Goal: Information Seeking & Learning: Learn about a topic

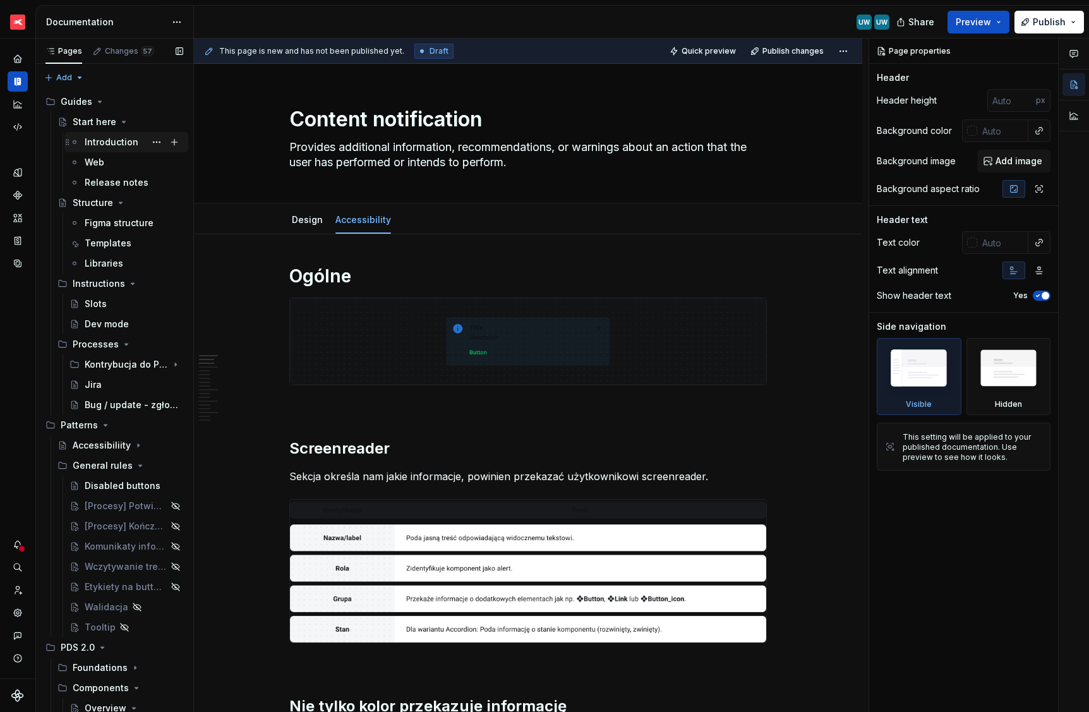
click at [111, 145] on div "Introduction" at bounding box center [112, 142] width 54 height 13
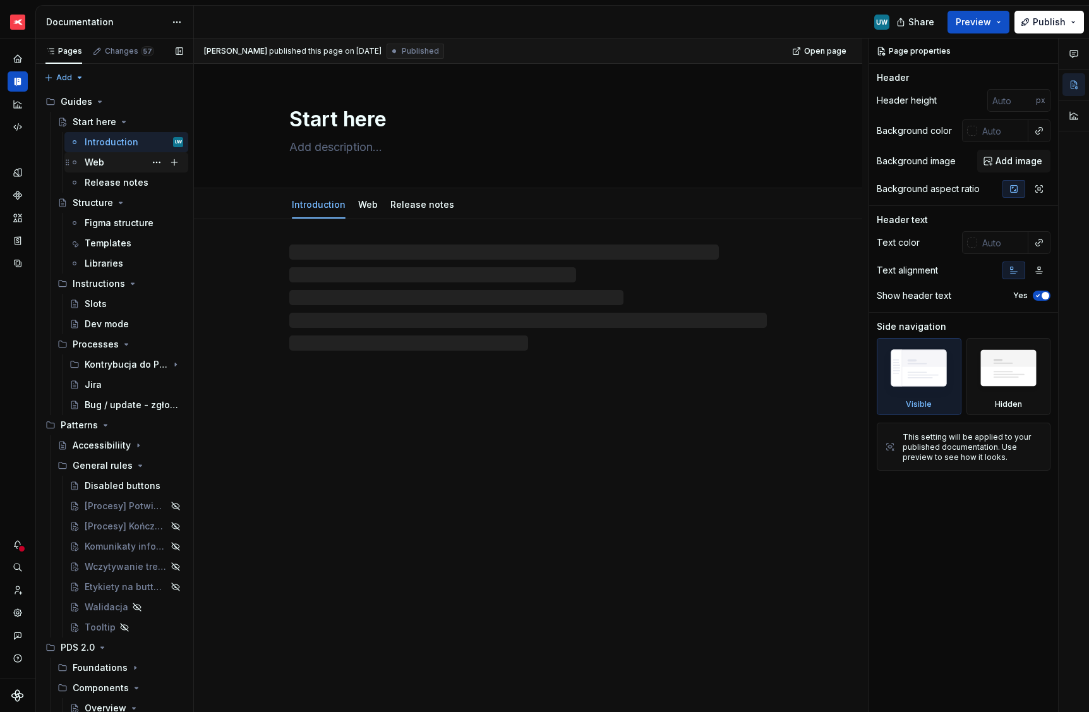
click at [99, 163] on div "Web" at bounding box center [95, 162] width 20 height 13
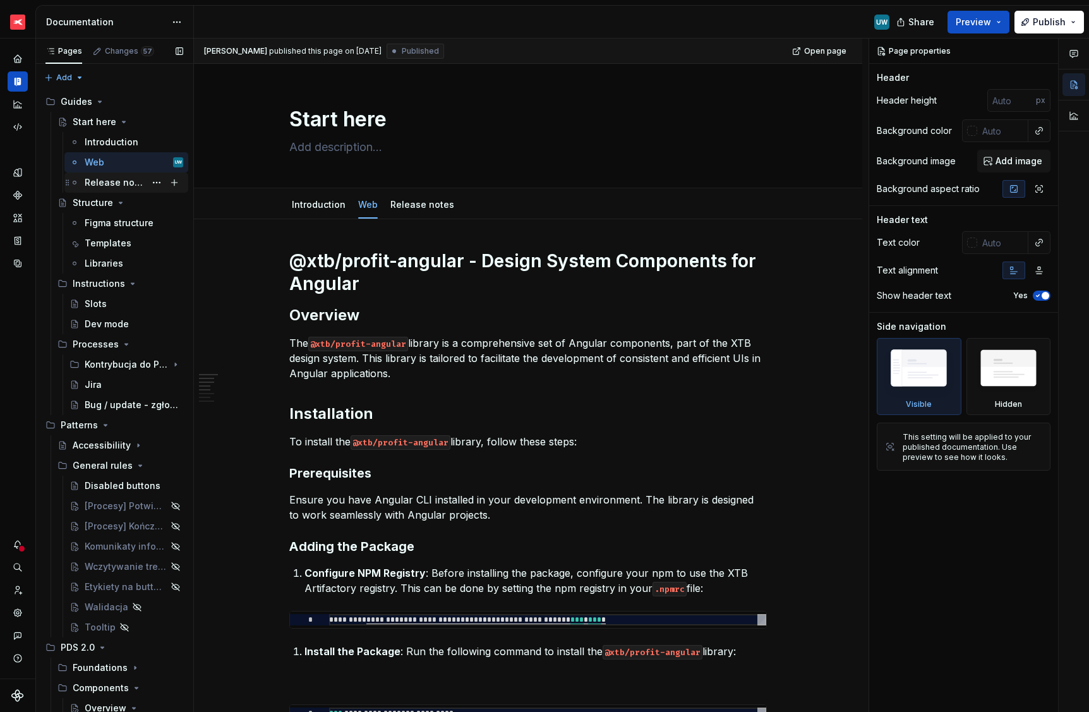
click at [107, 186] on div "Release notes" at bounding box center [115, 182] width 61 height 13
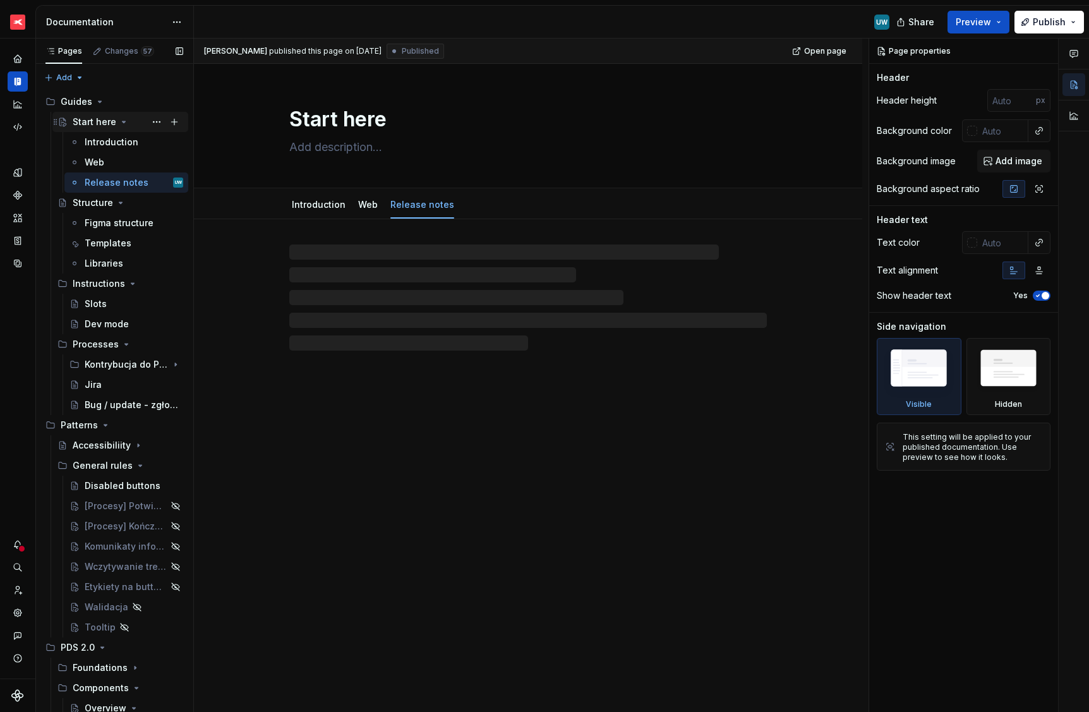
click at [121, 124] on icon "Page tree" at bounding box center [124, 122] width 10 height 10
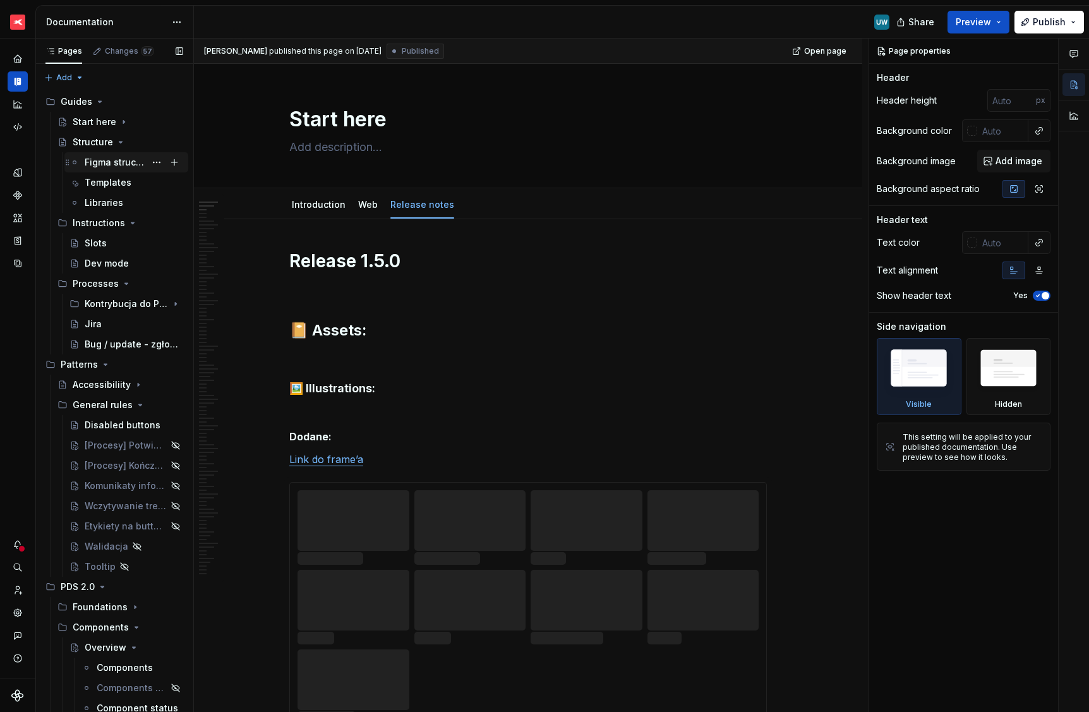
click at [114, 165] on div "Figma structure" at bounding box center [115, 162] width 61 height 13
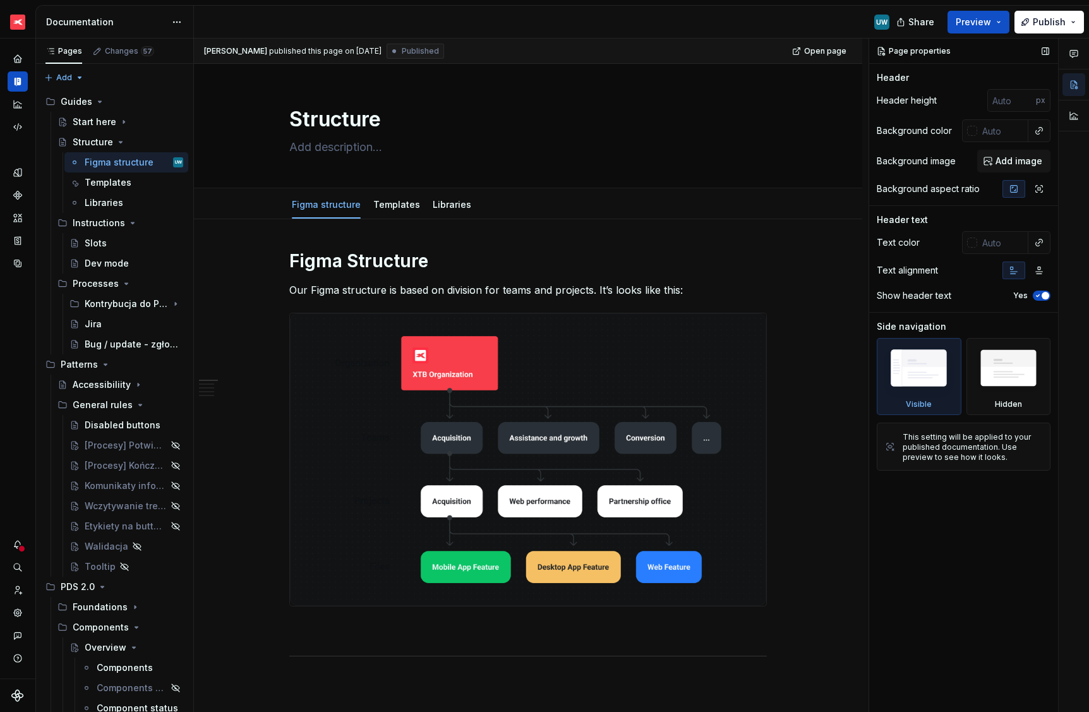
type textarea "*"
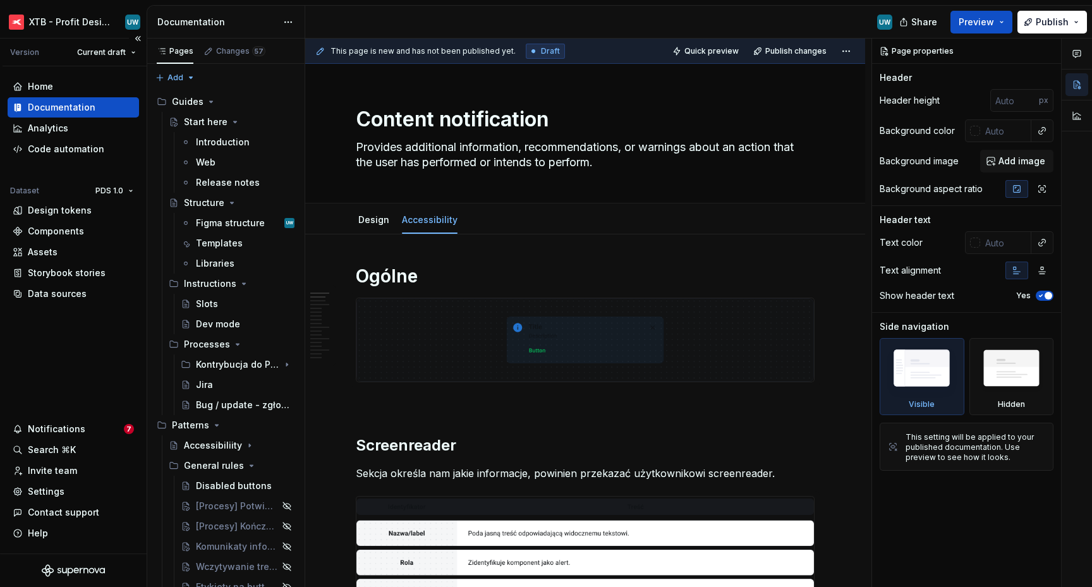
type textarea "*"
